Goal: Information Seeking & Learning: Compare options

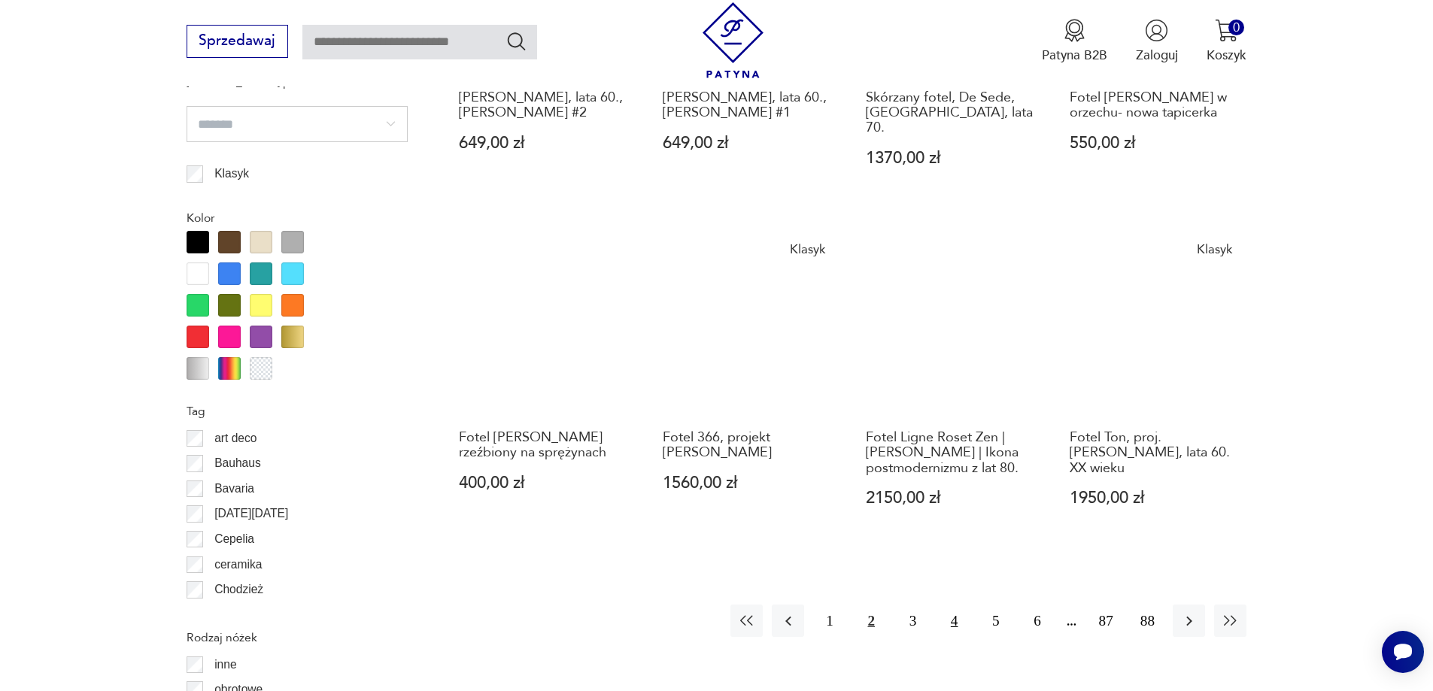
scroll to position [1604, 0]
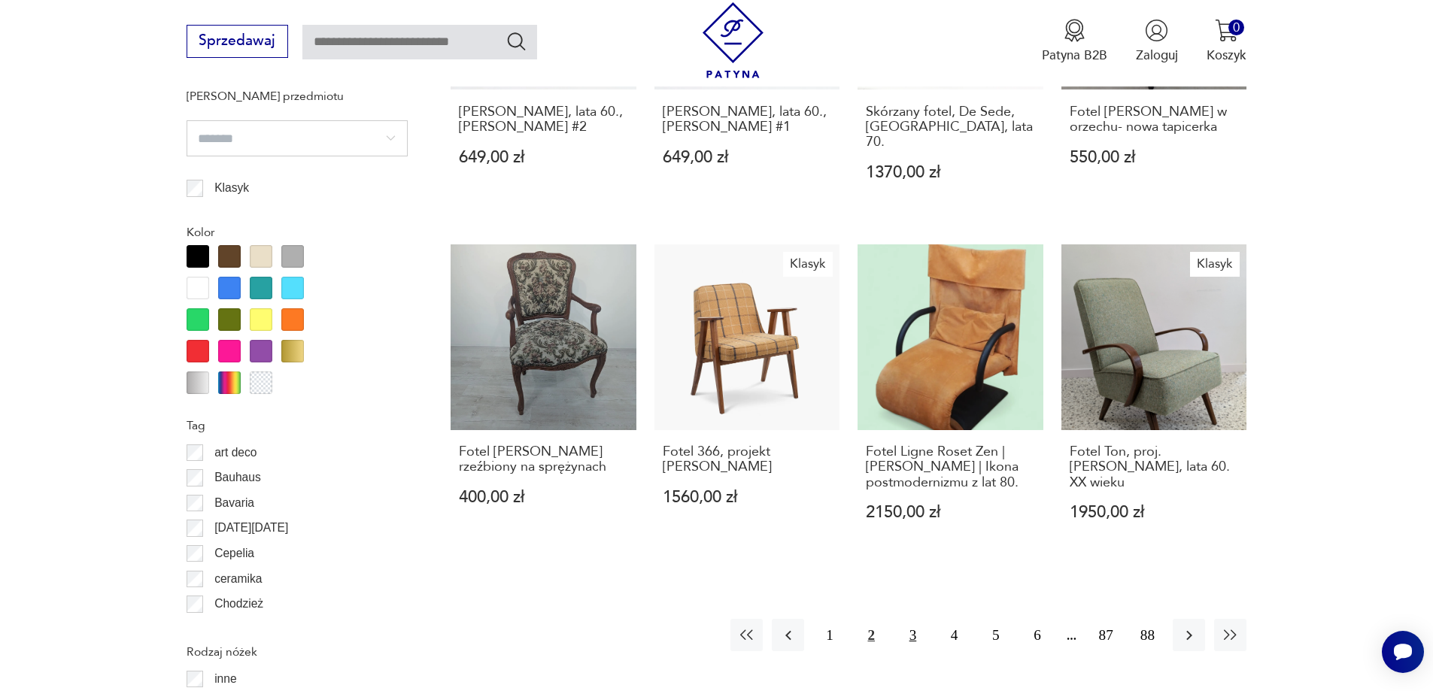
click at [917, 619] on button "3" at bounding box center [913, 635] width 32 height 32
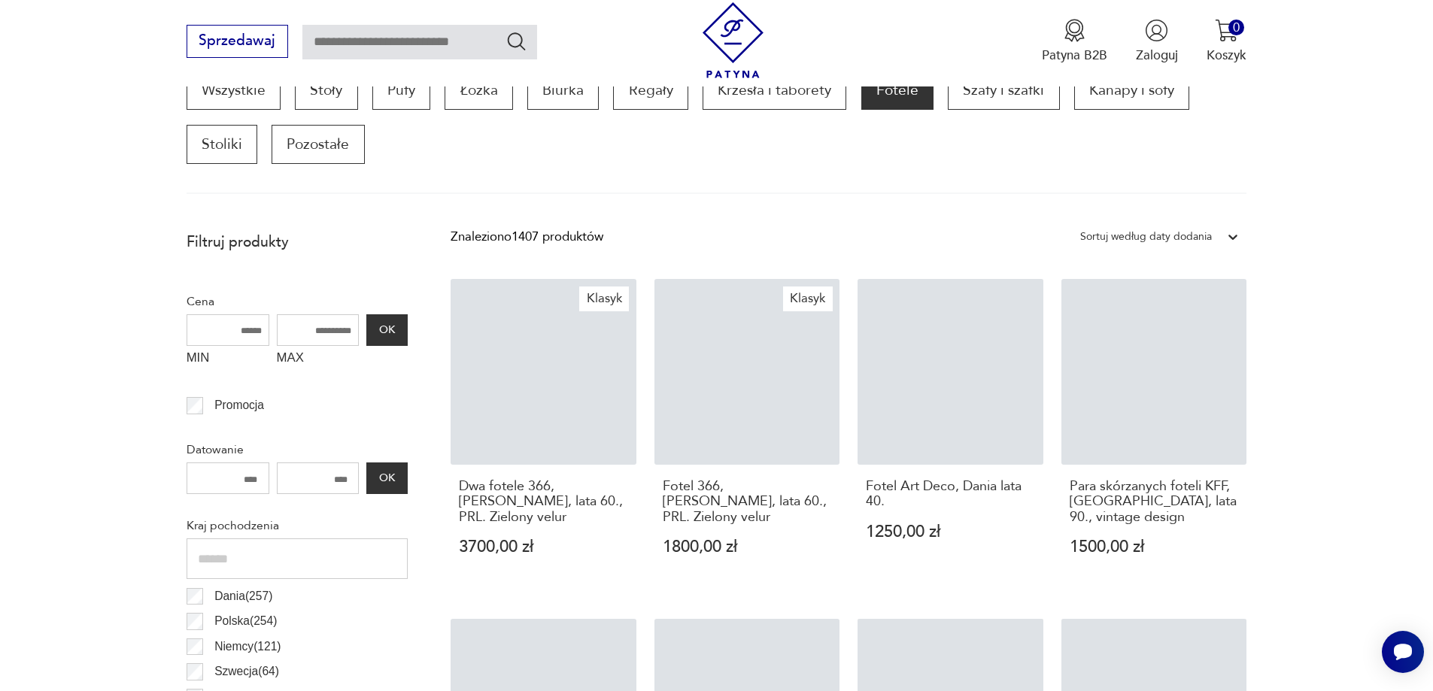
scroll to position [501, 0]
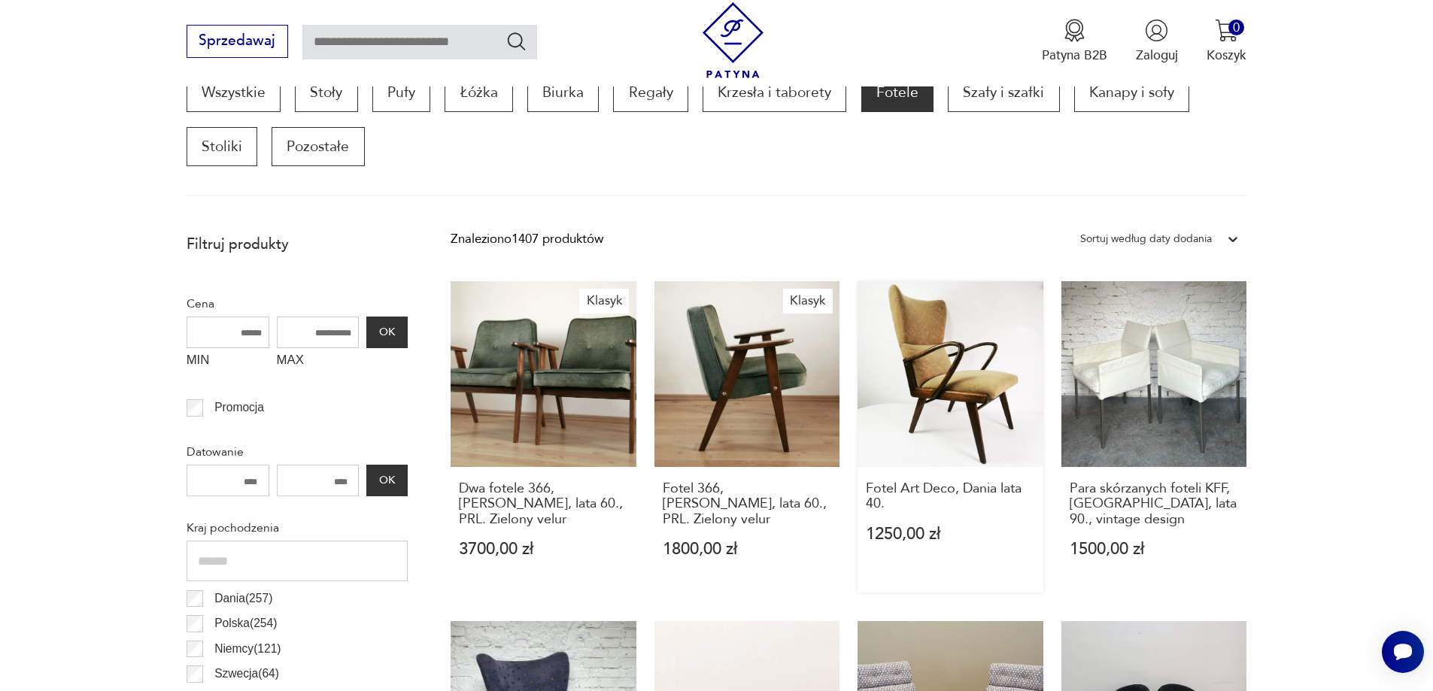
click at [952, 377] on link "Fotel Art Deco, Dania lata 40. 1250,00 zł" at bounding box center [951, 436] width 186 height 311
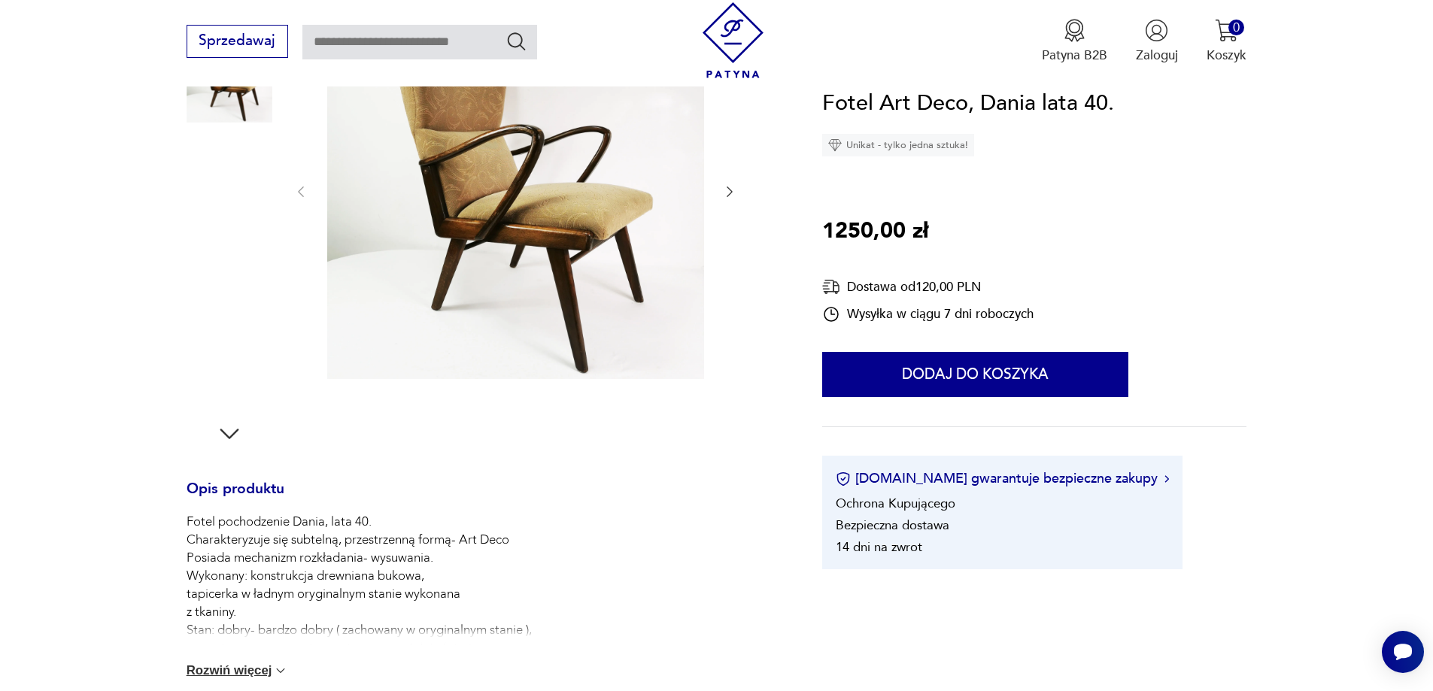
scroll to position [401, 0]
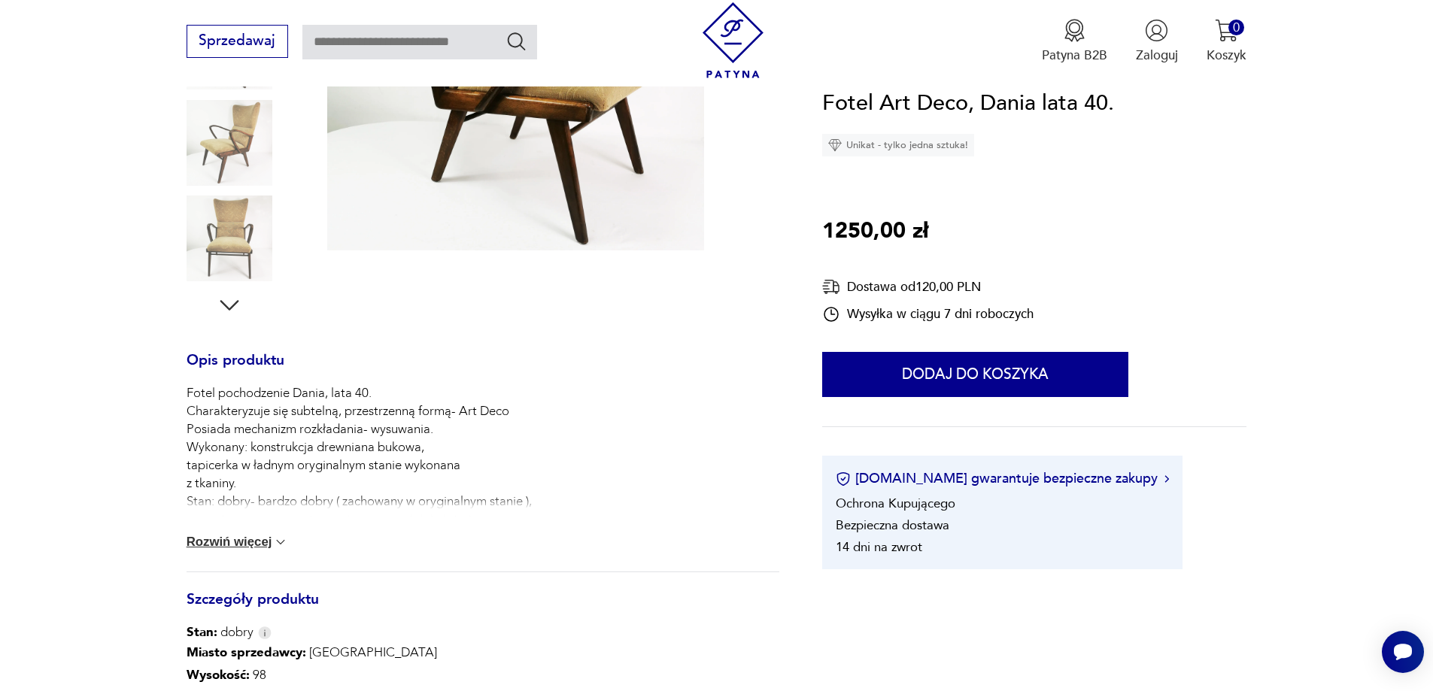
click at [247, 546] on button "Rozwiń więcej" at bounding box center [238, 542] width 102 height 15
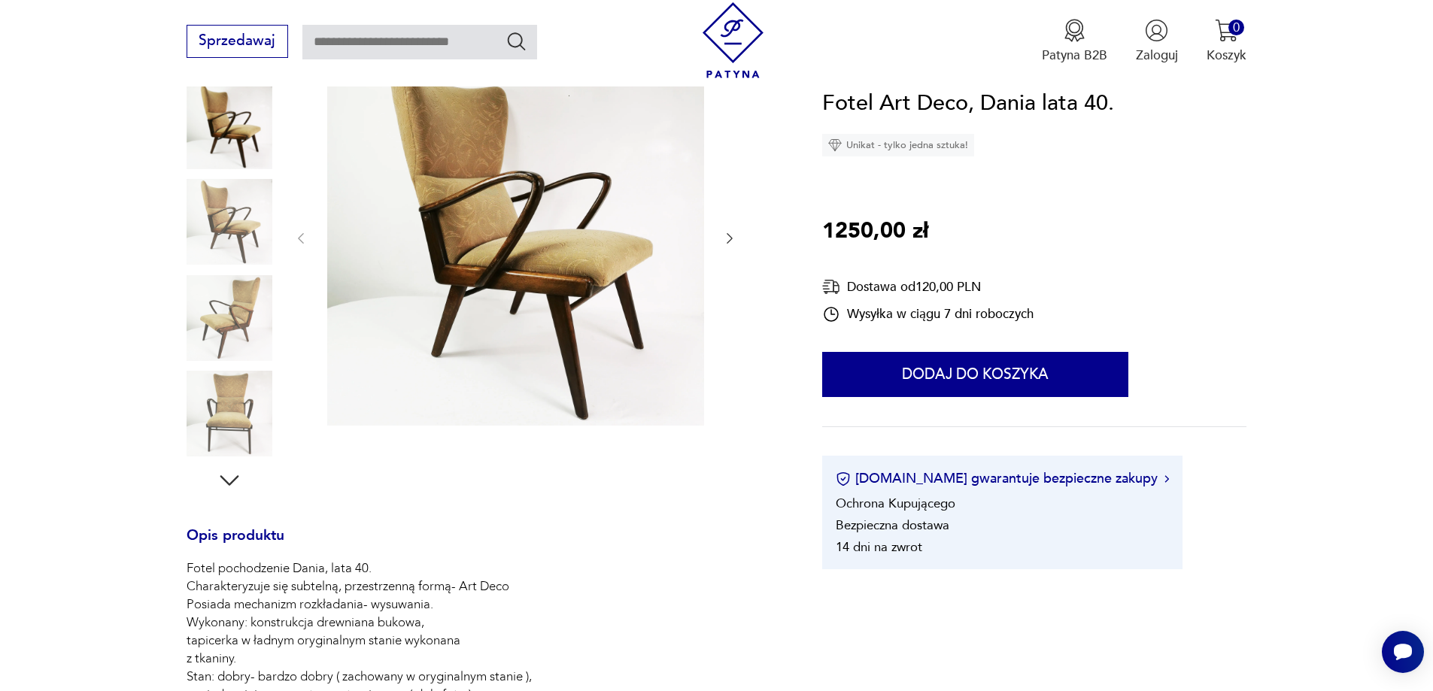
scroll to position [25, 0]
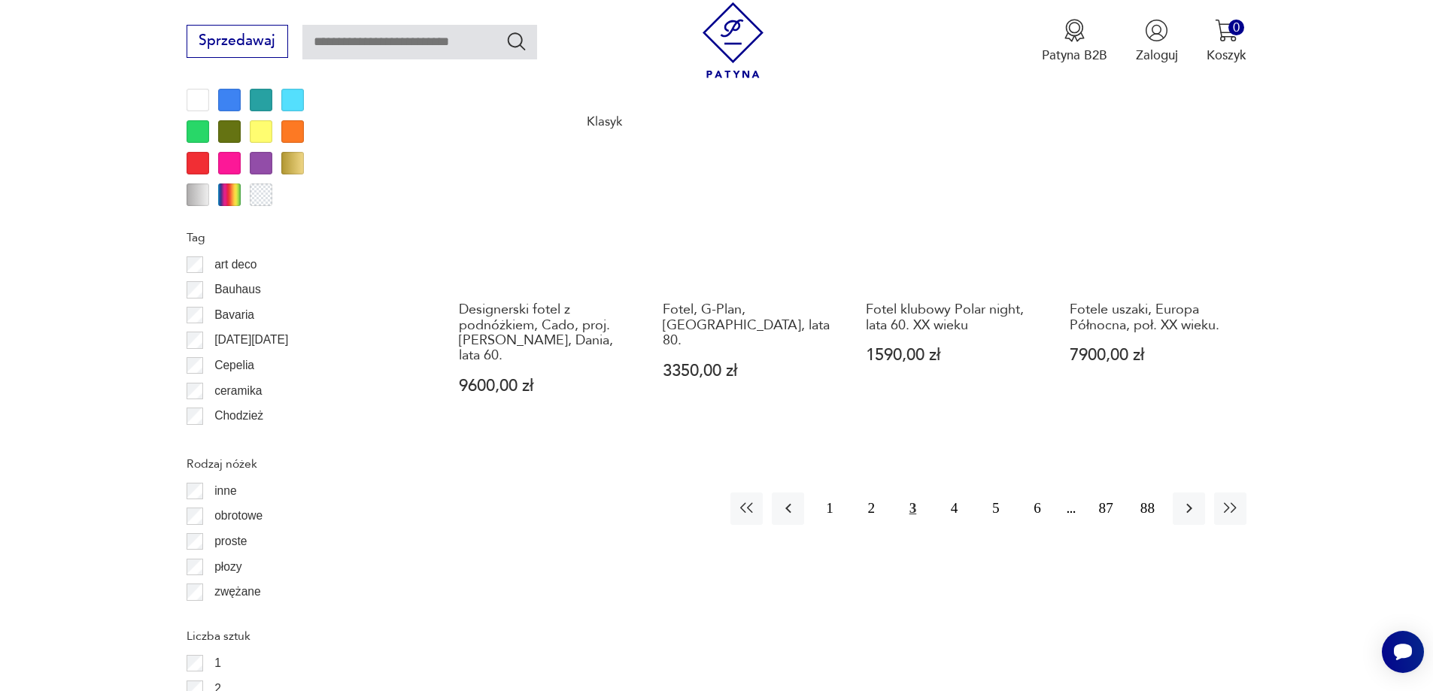
scroll to position [1804, 0]
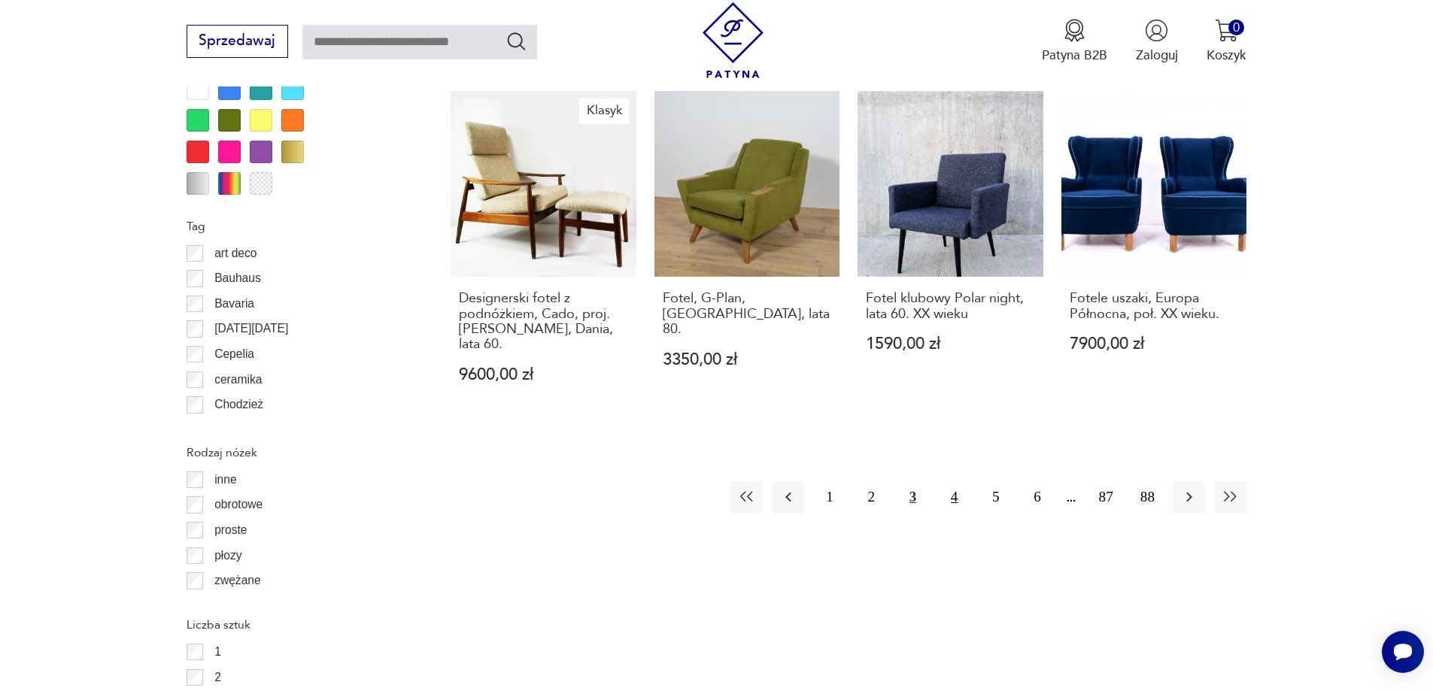
click at [961, 501] on button "4" at bounding box center [954, 497] width 32 height 32
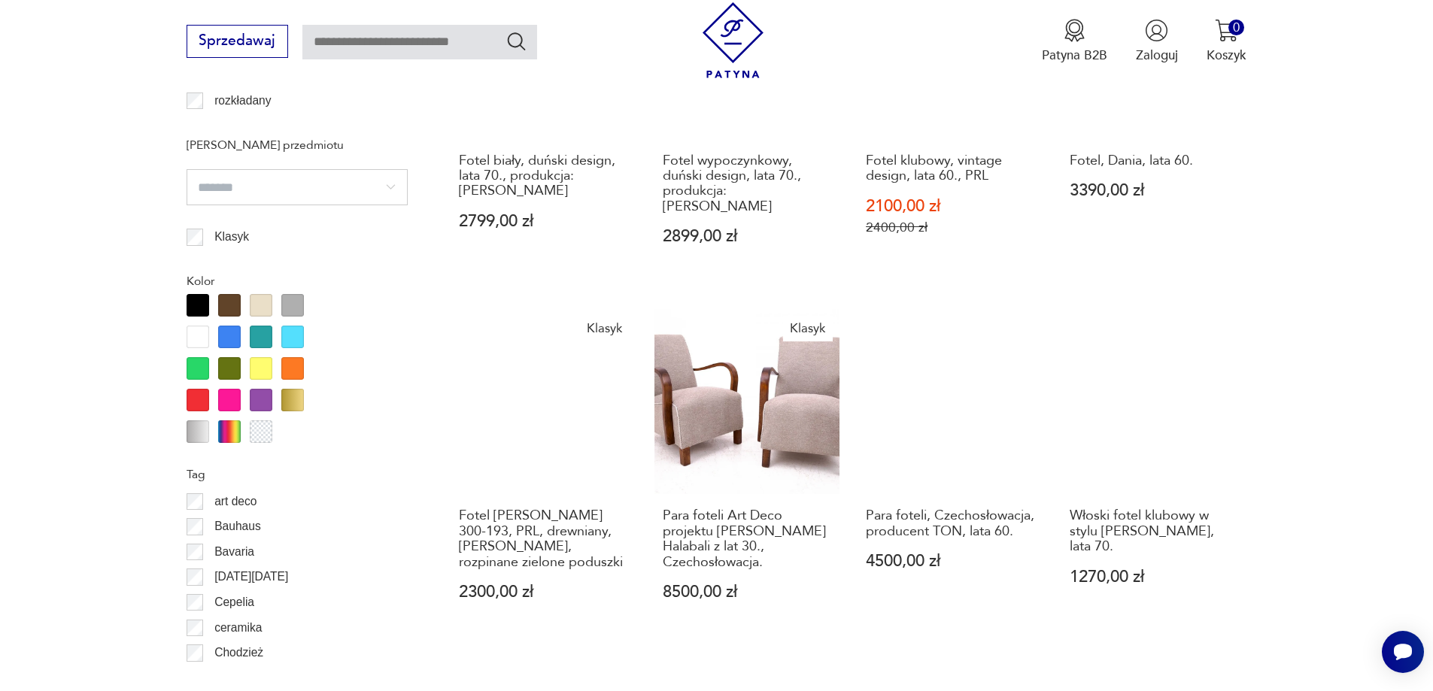
scroll to position [1579, 0]
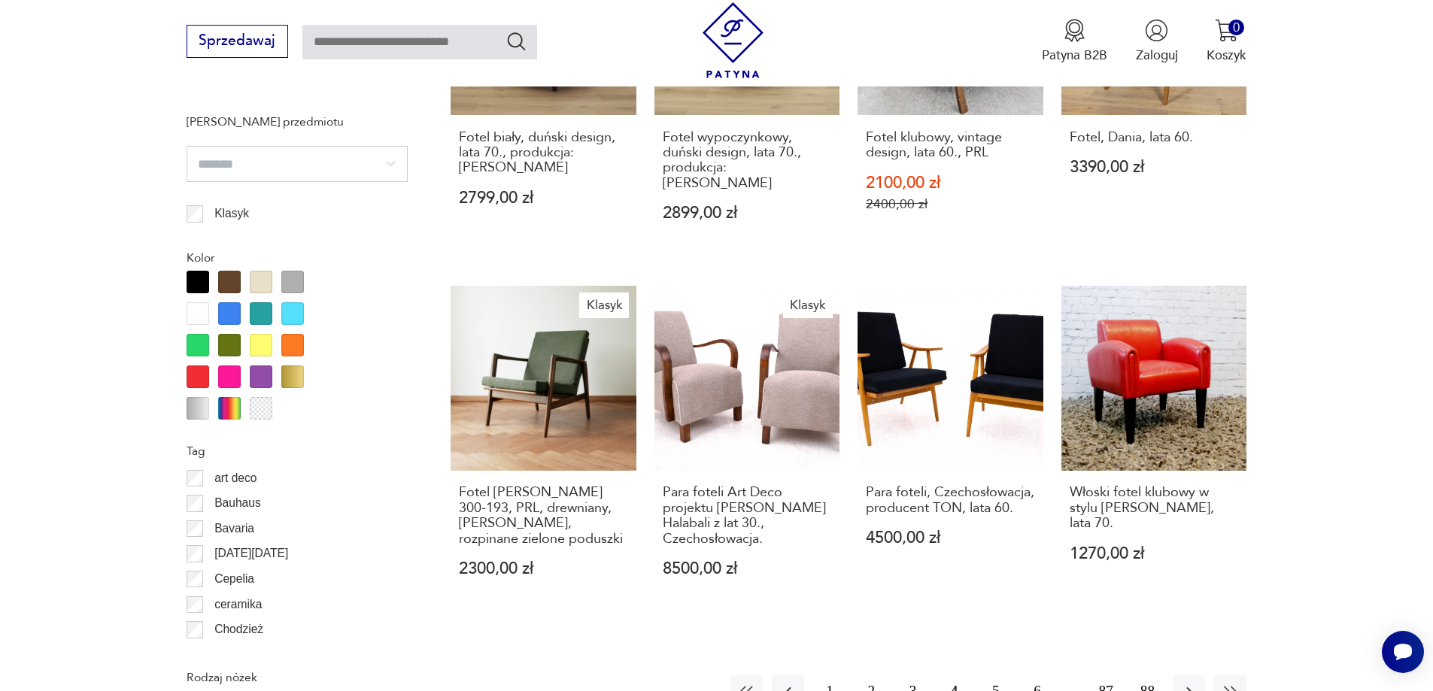
click at [991, 675] on button "5" at bounding box center [995, 691] width 32 height 32
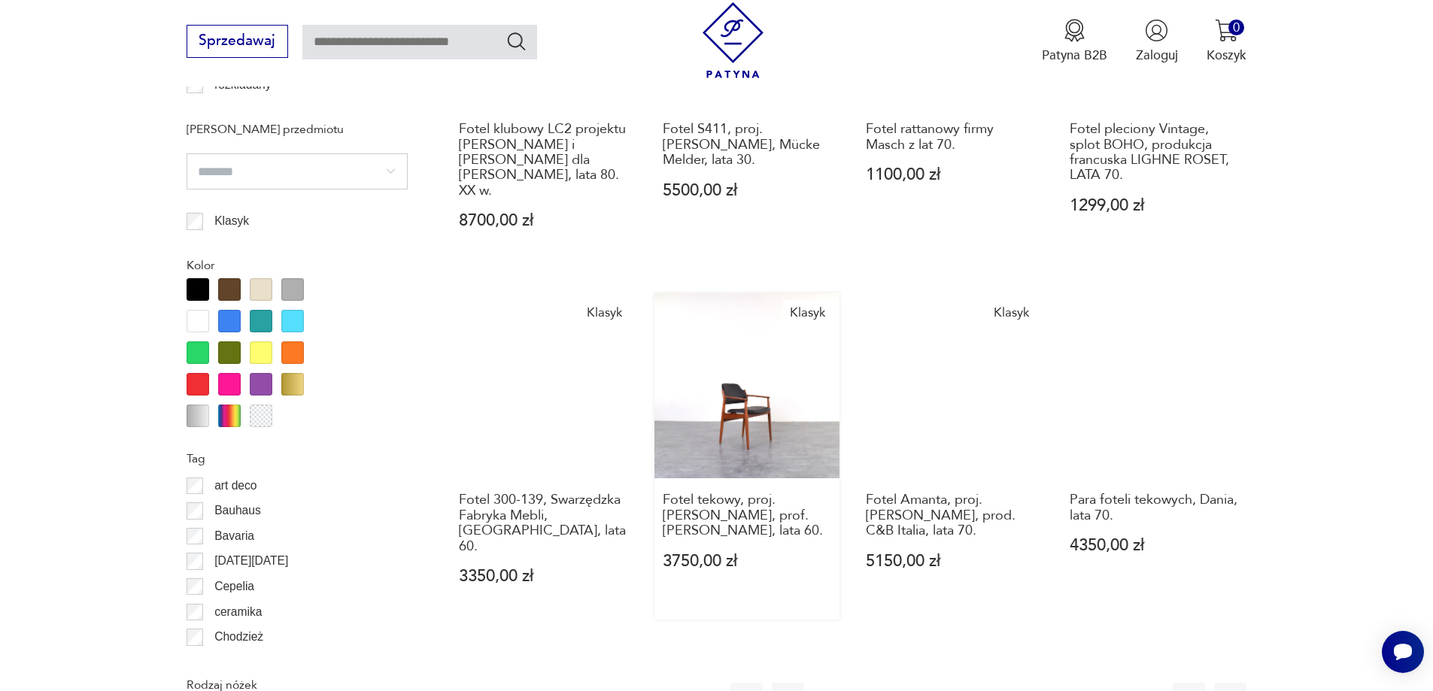
scroll to position [1579, 0]
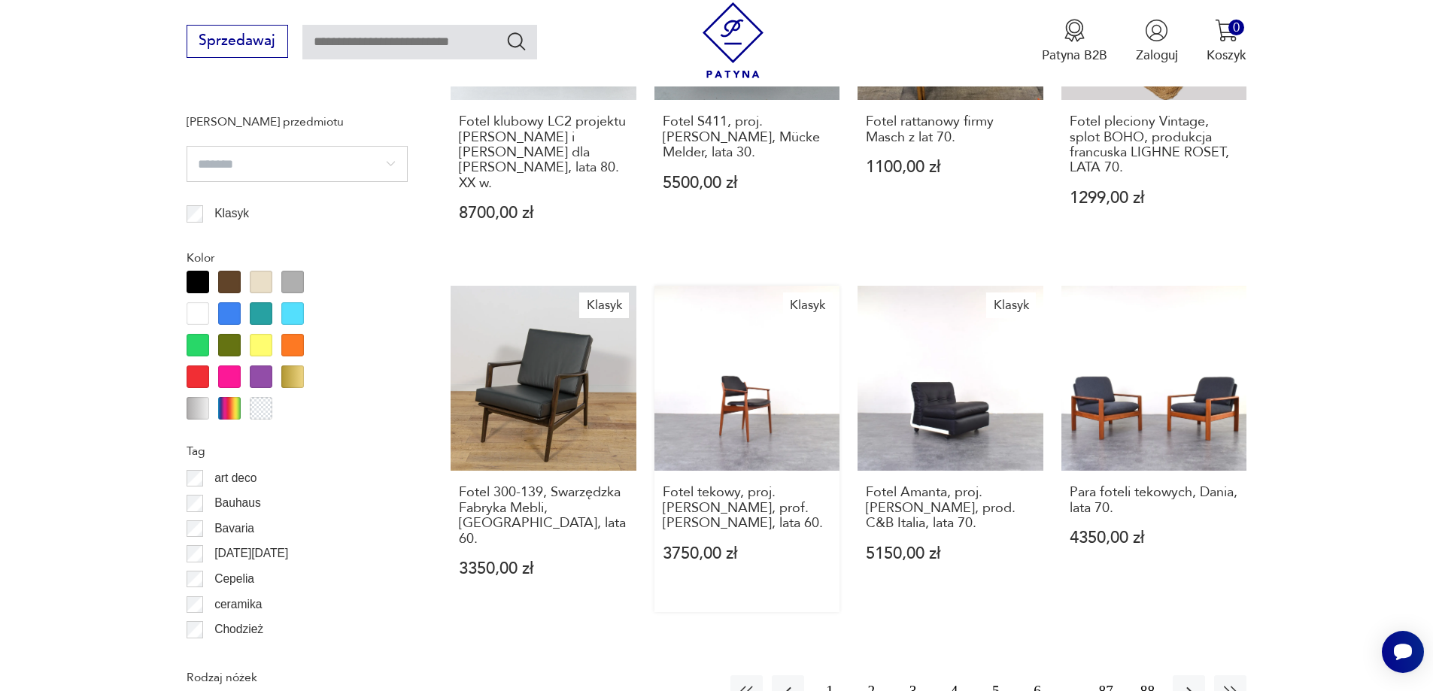
click at [739, 361] on link "Klasyk Fotel tekowy, proj. [PERSON_NAME], prof. [PERSON_NAME], lata 60. 3750,00…" at bounding box center [747, 449] width 186 height 326
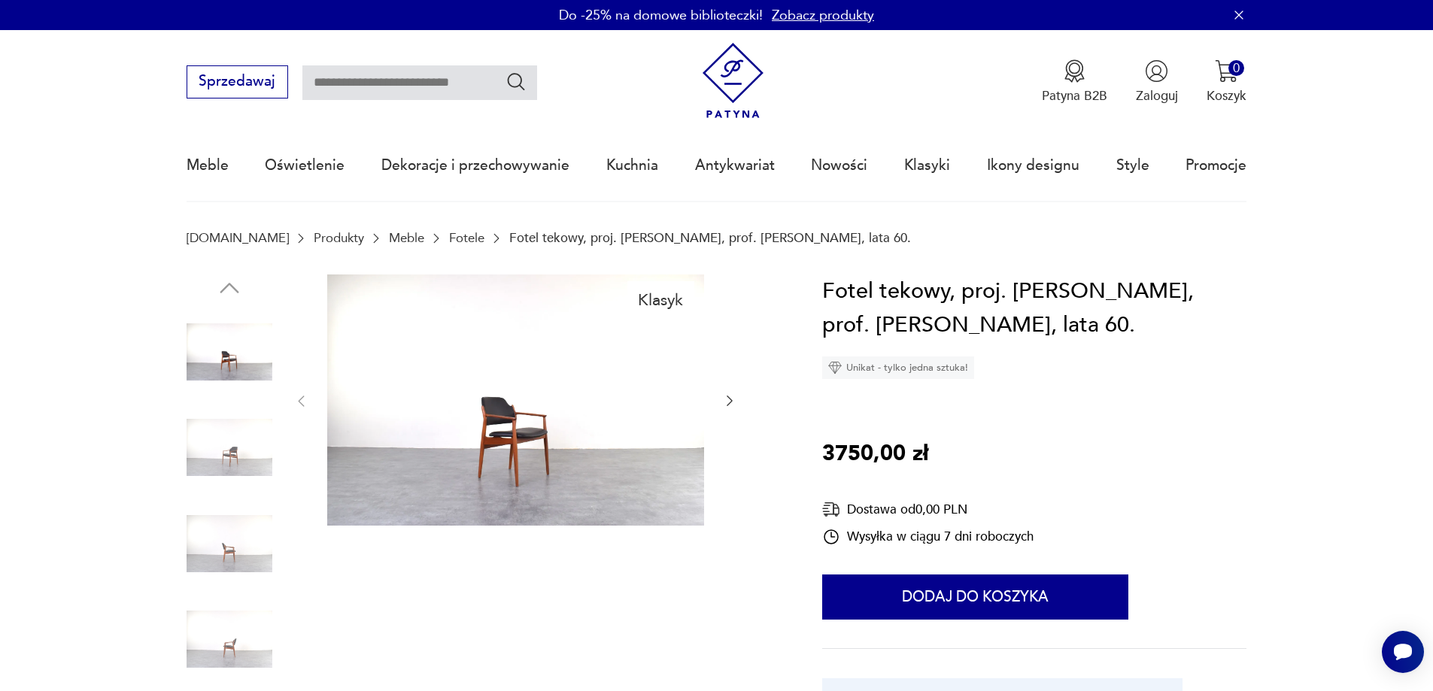
click at [527, 439] on img at bounding box center [515, 400] width 377 height 251
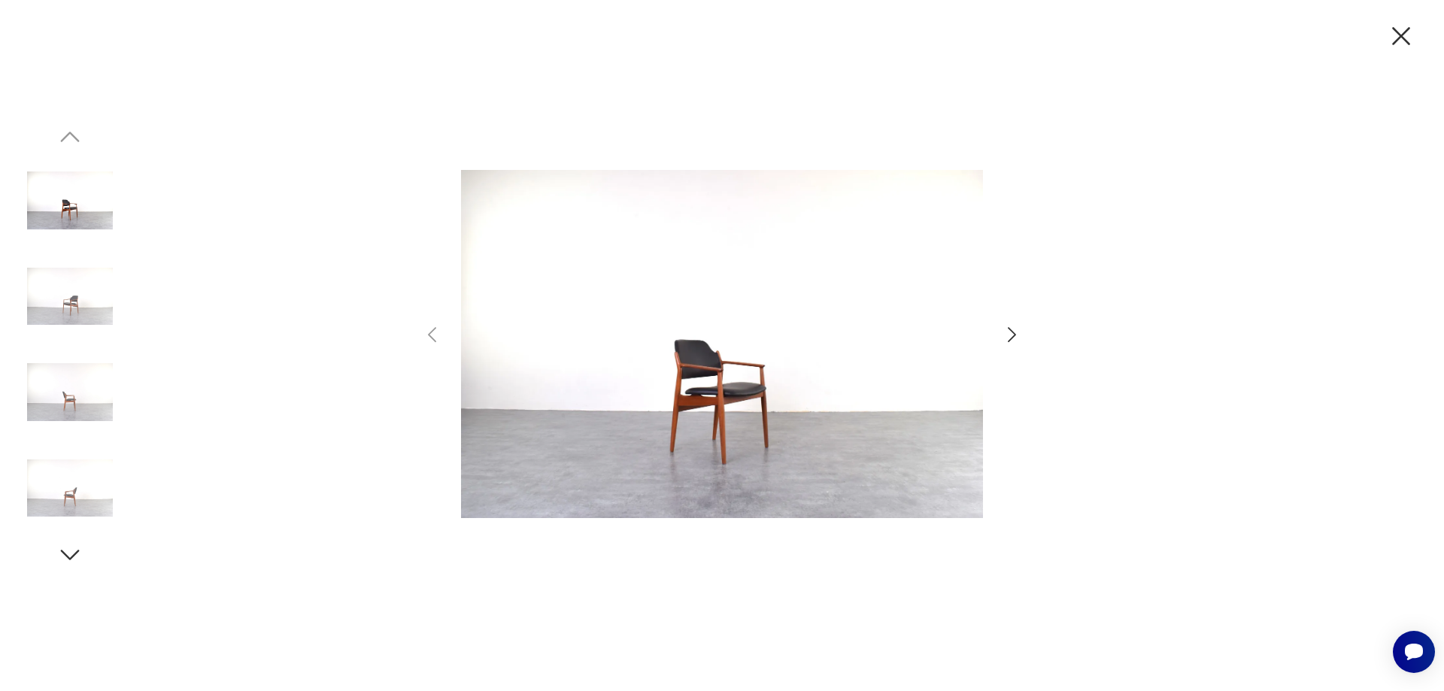
click at [811, 338] on img at bounding box center [722, 344] width 522 height 553
click at [1012, 334] on icon "button" at bounding box center [1012, 335] width 22 height 22
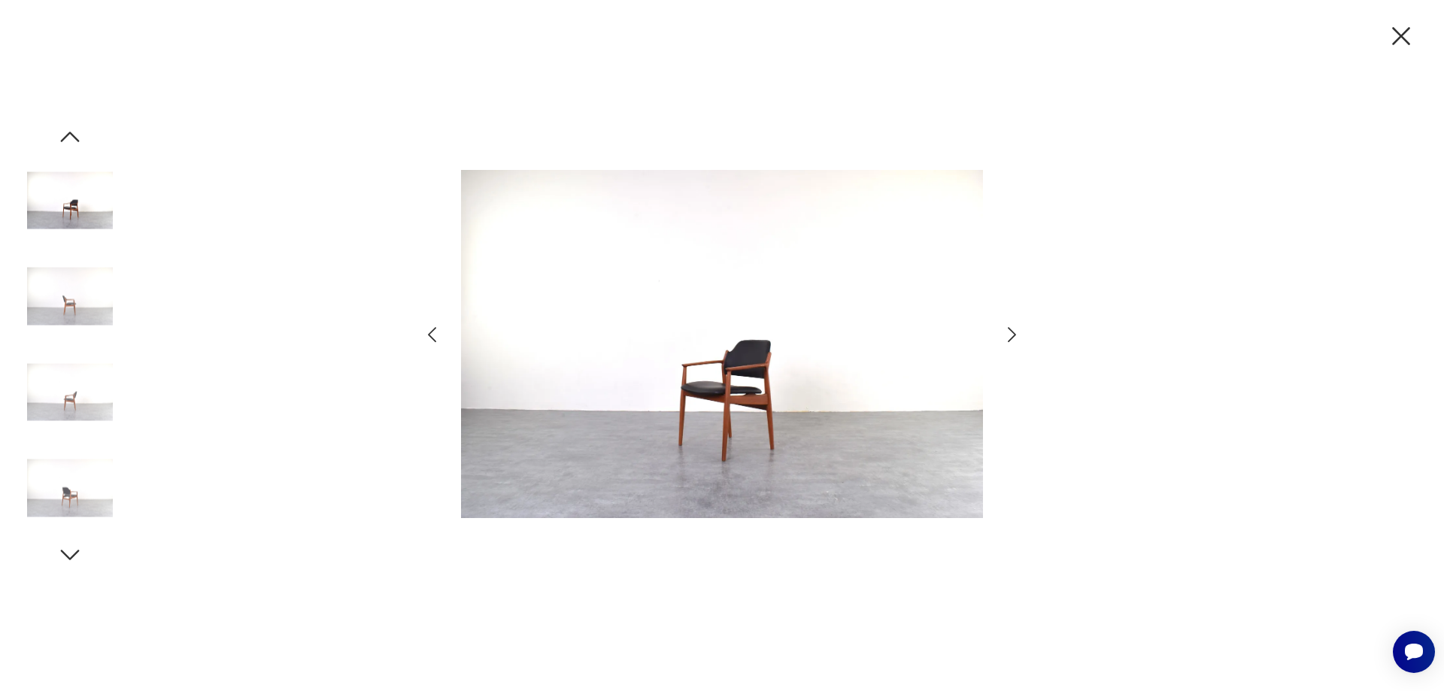
click at [1012, 334] on icon "button" at bounding box center [1012, 335] width 22 height 22
